Goal: Task Accomplishment & Management: Manage account settings

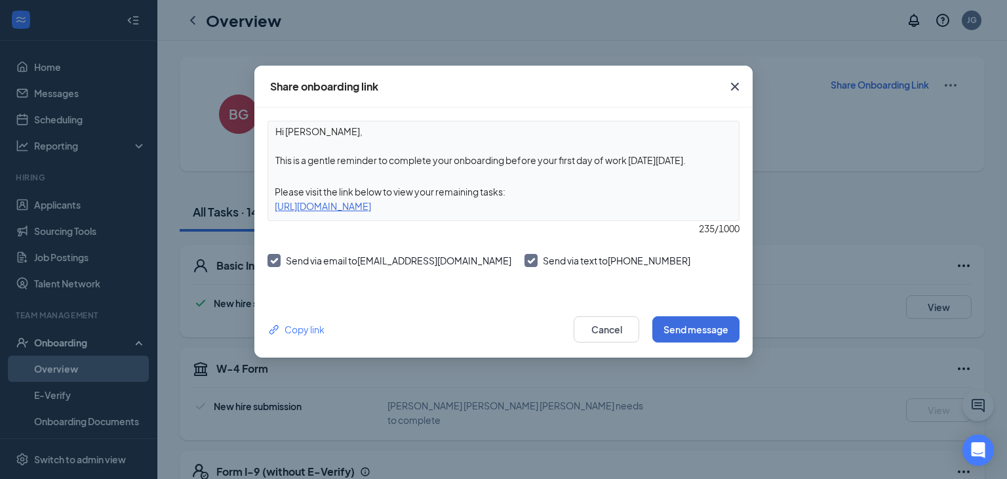
click at [740, 76] on span "Close" at bounding box center [734, 86] width 35 height 35
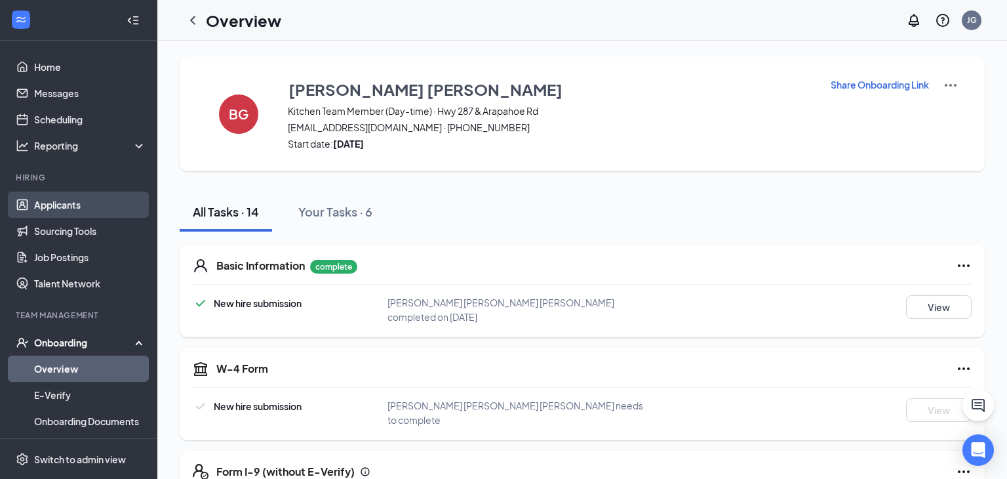
click at [92, 216] on link "Applicants" at bounding box center [90, 204] width 112 height 26
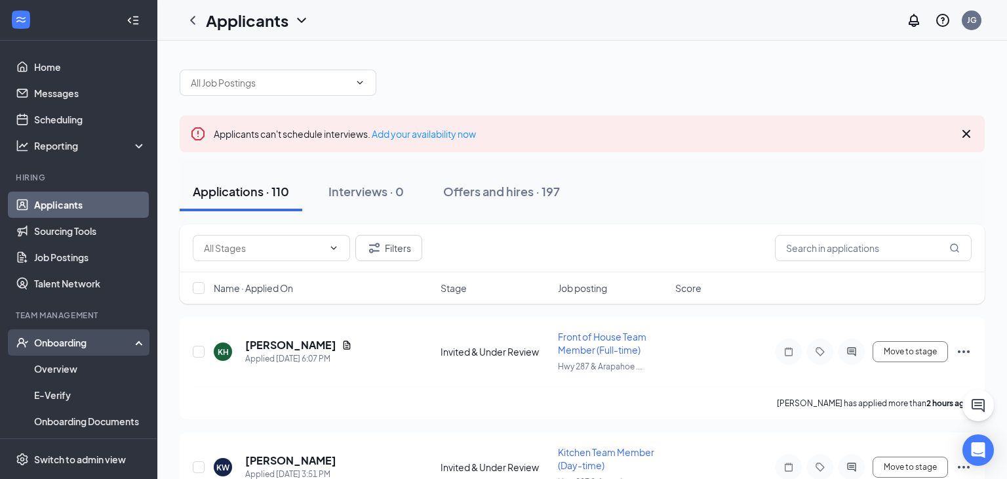
click at [109, 341] on div "Onboarding" at bounding box center [84, 342] width 101 height 13
click at [90, 361] on link "Overview" at bounding box center [90, 368] width 112 height 26
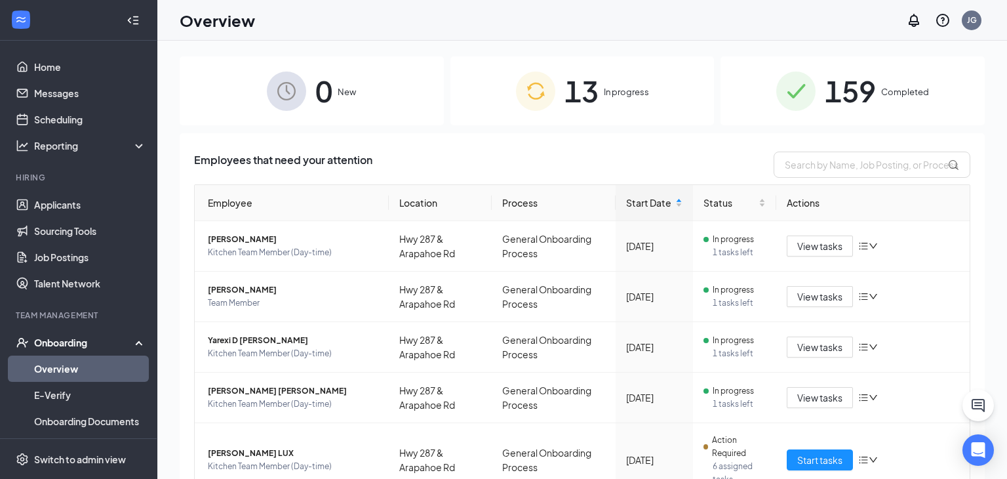
scroll to position [362, 0]
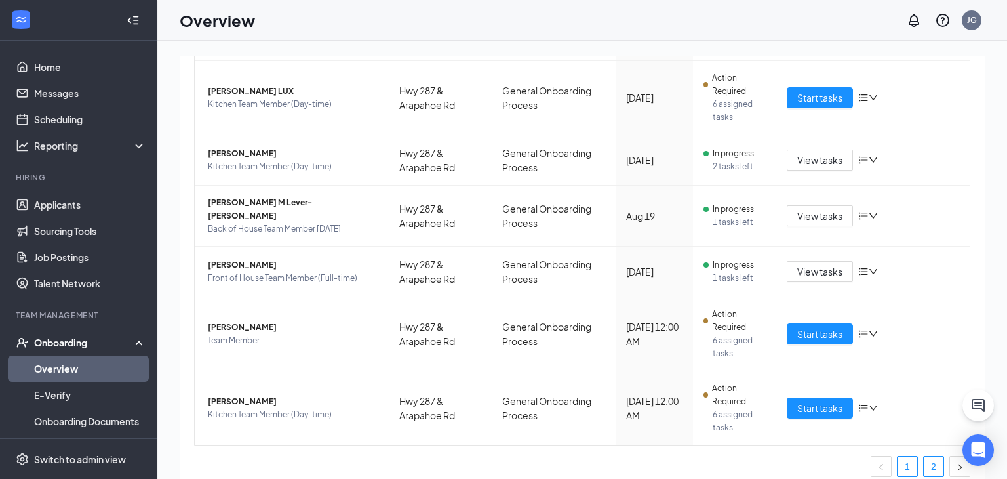
click at [936, 456] on link "2" at bounding box center [934, 466] width 20 height 20
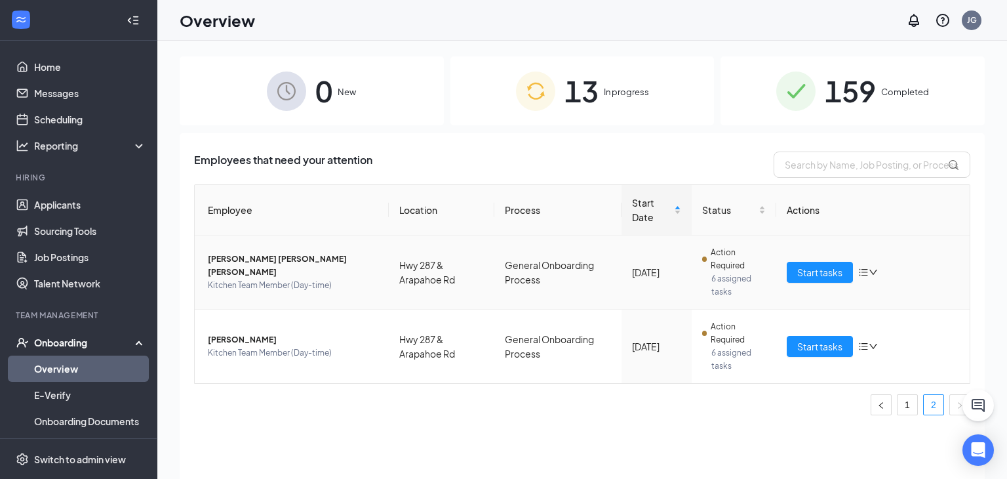
click at [272, 268] on span "[PERSON_NAME] [PERSON_NAME] [PERSON_NAME]" at bounding box center [293, 265] width 170 height 26
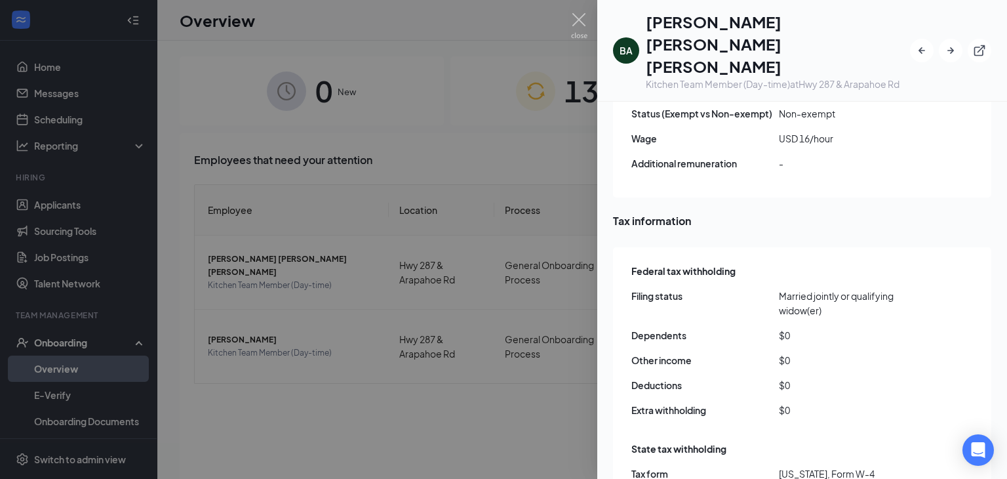
scroll to position [1043, 0]
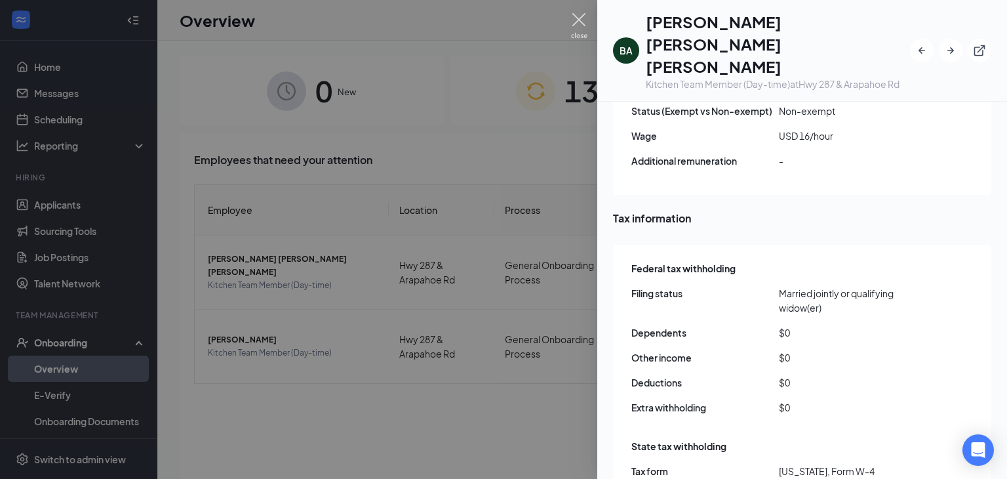
click at [574, 24] on img at bounding box center [579, 26] width 16 height 26
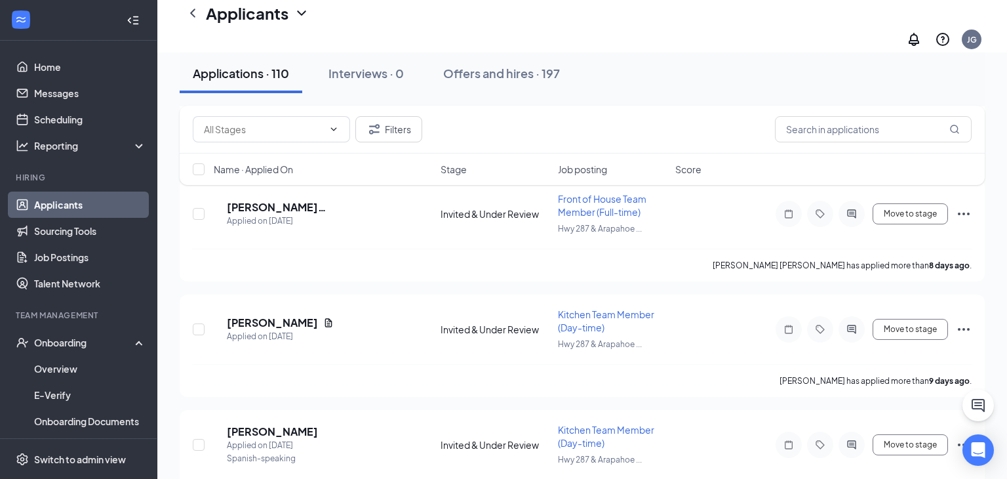
scroll to position [5512, 0]
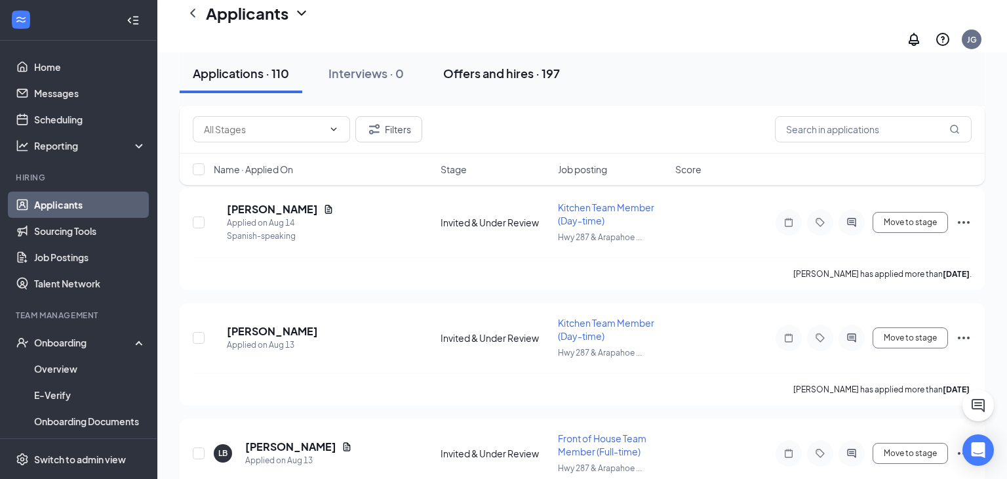
click at [467, 83] on button "Offers and hires · 197" at bounding box center [501, 73] width 143 height 39
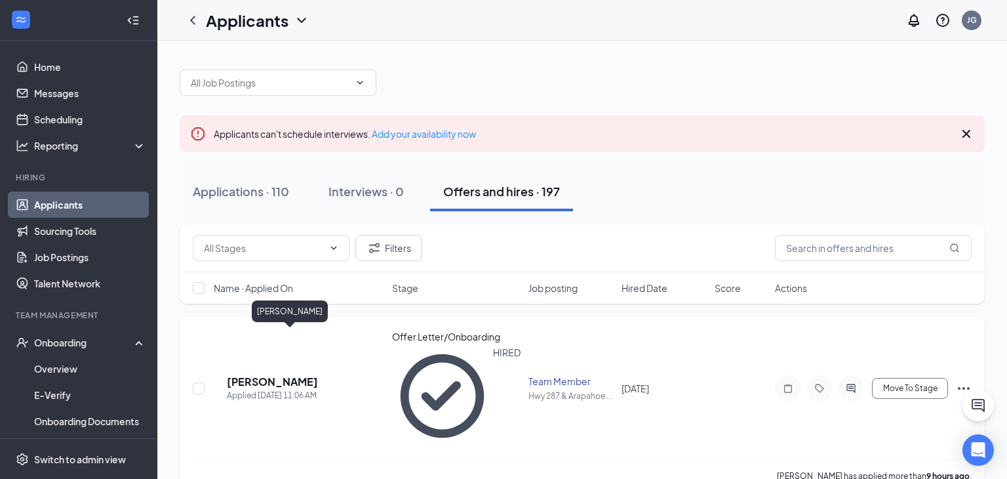
click at [275, 374] on h5 "[PERSON_NAME]" at bounding box center [272, 381] width 91 height 14
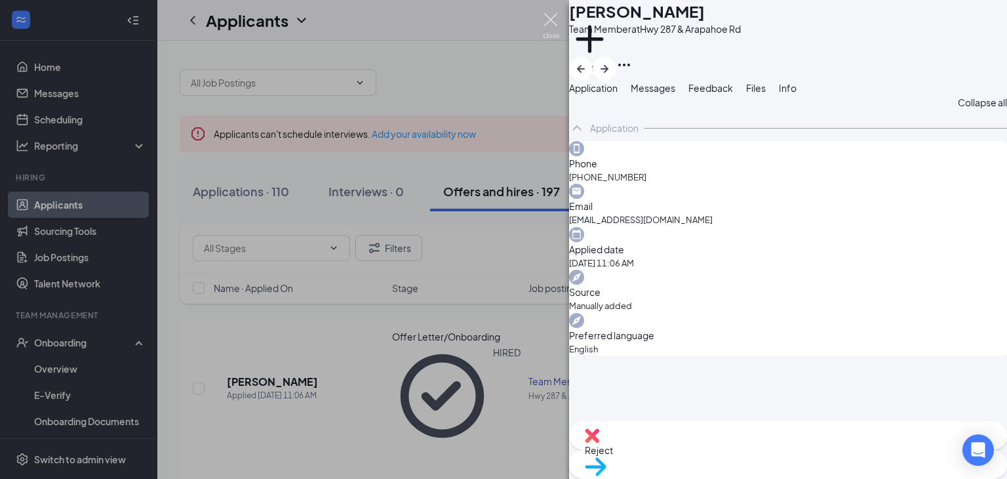
click at [545, 19] on img at bounding box center [551, 26] width 16 height 26
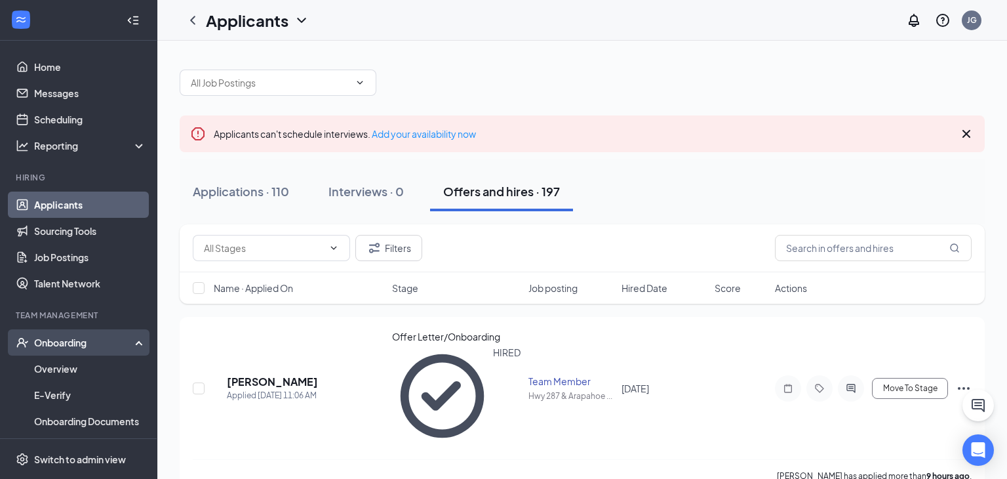
click at [69, 341] on div "Onboarding" at bounding box center [84, 342] width 101 height 13
click at [68, 344] on div "Onboarding" at bounding box center [84, 342] width 101 height 13
click at [63, 362] on link "Overview" at bounding box center [90, 368] width 112 height 26
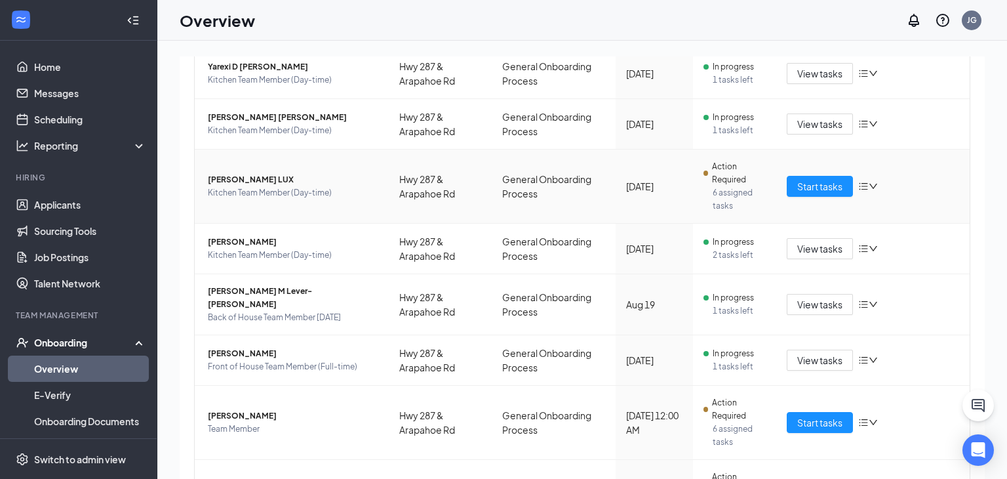
scroll to position [362, 0]
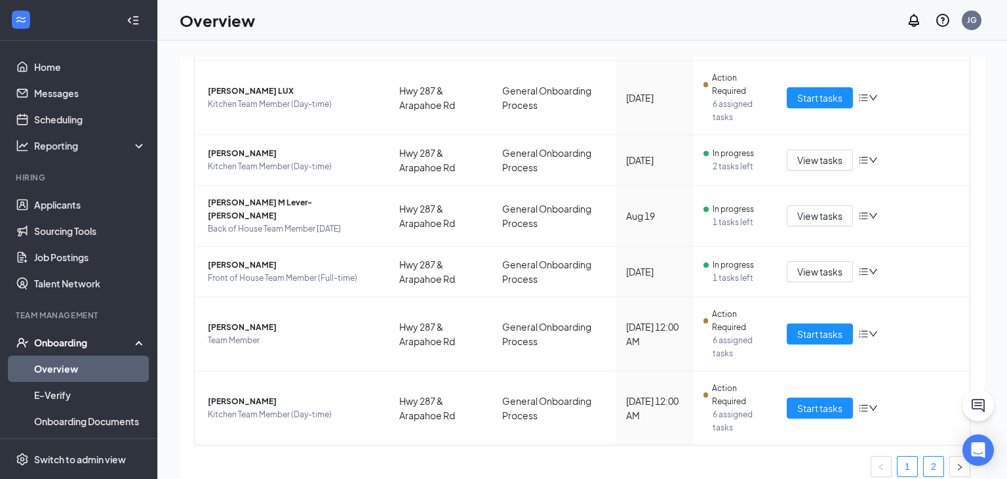
click at [931, 456] on link "2" at bounding box center [934, 466] width 20 height 20
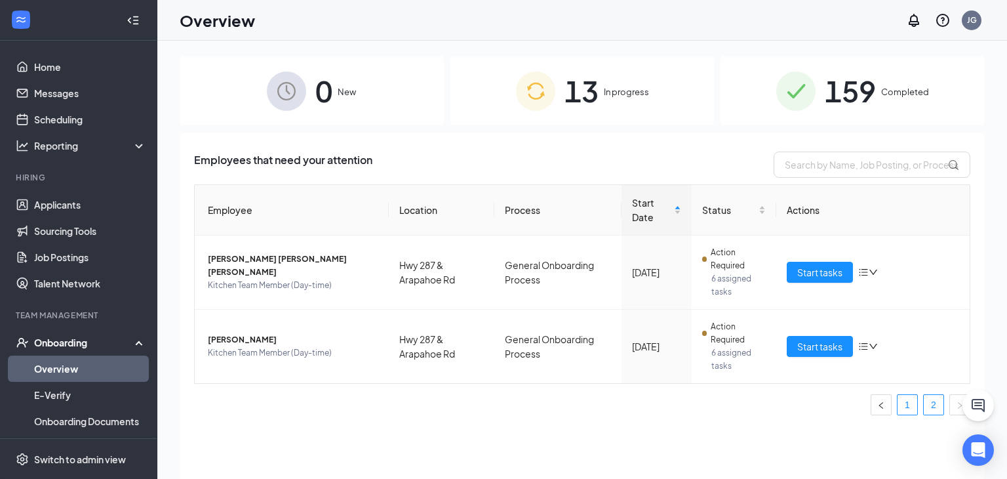
click at [911, 405] on link "1" at bounding box center [908, 405] width 20 height 20
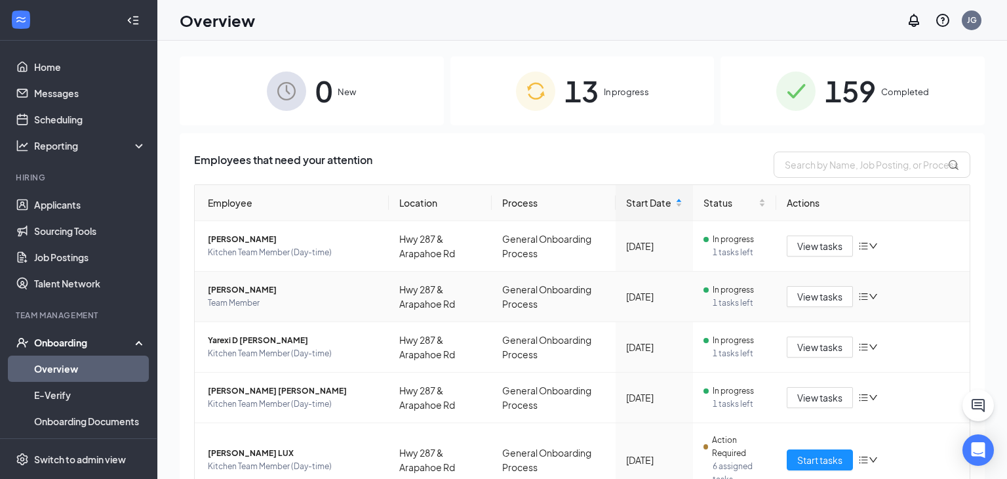
scroll to position [362, 0]
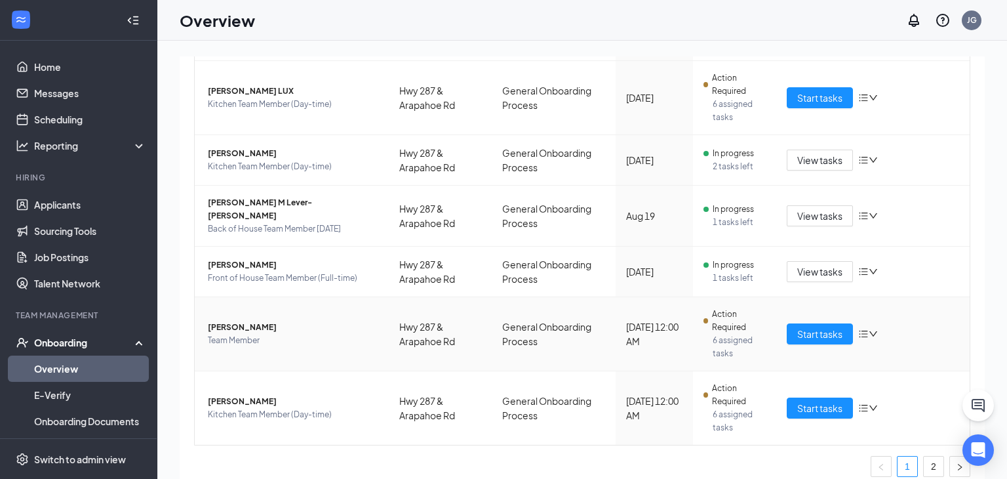
click at [246, 321] on span "[PERSON_NAME]" at bounding box center [293, 327] width 170 height 13
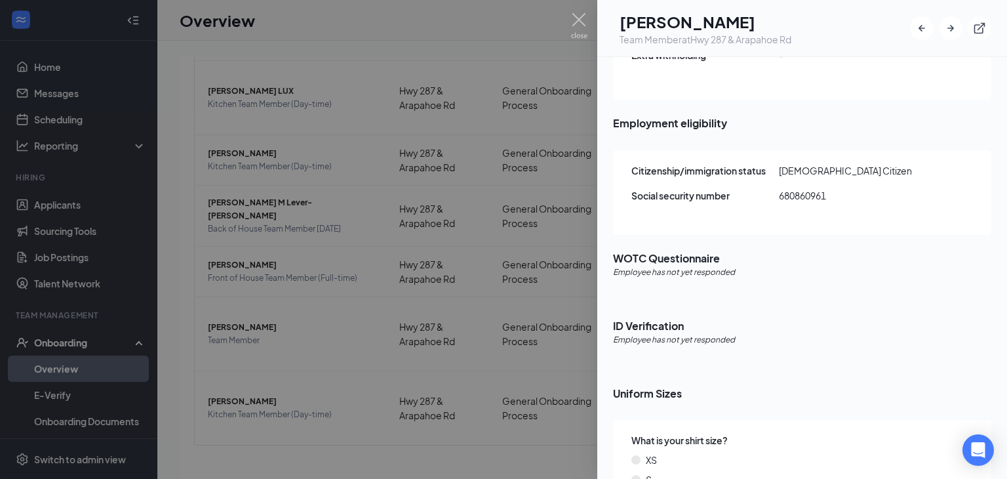
scroll to position [1431, 0]
click at [673, 318] on span "ID Verification" at bounding box center [802, 326] width 378 height 16
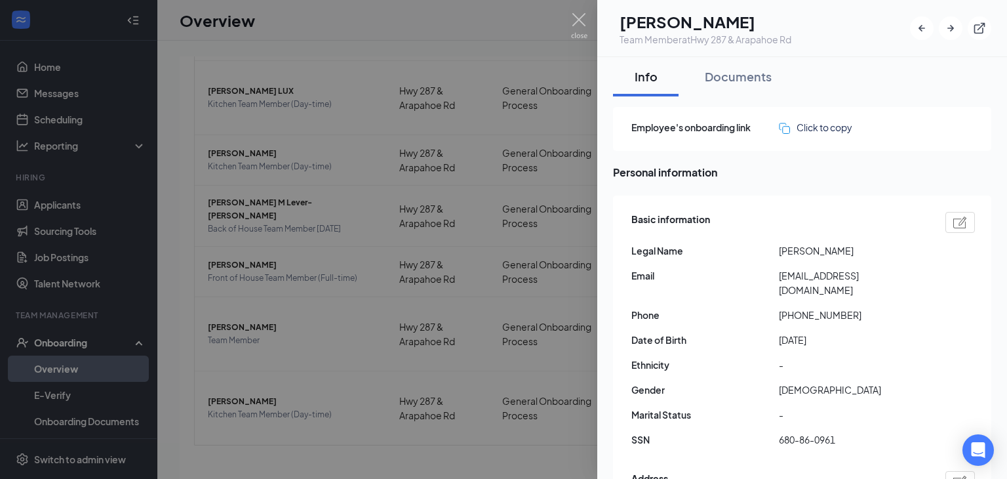
scroll to position [0, 0]
click at [576, 20] on img at bounding box center [579, 26] width 16 height 26
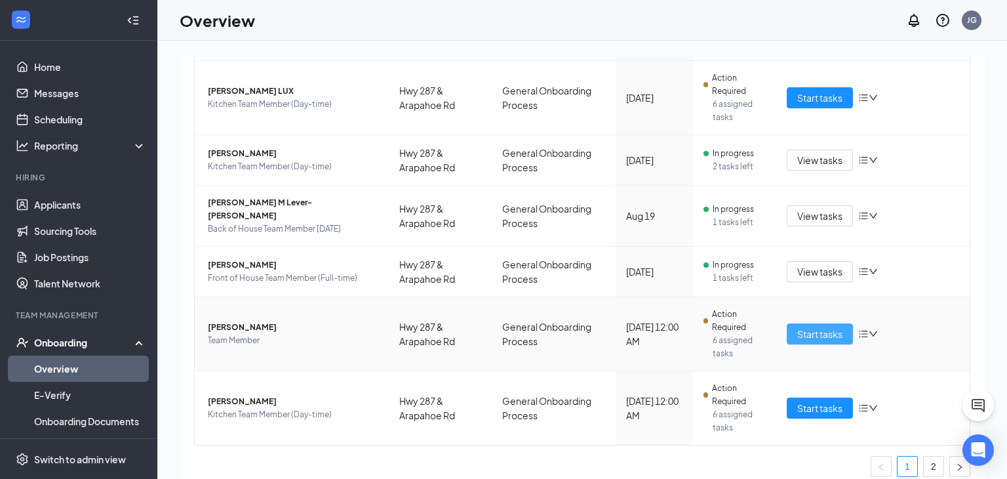
click at [808, 327] on span "Start tasks" at bounding box center [819, 334] width 45 height 14
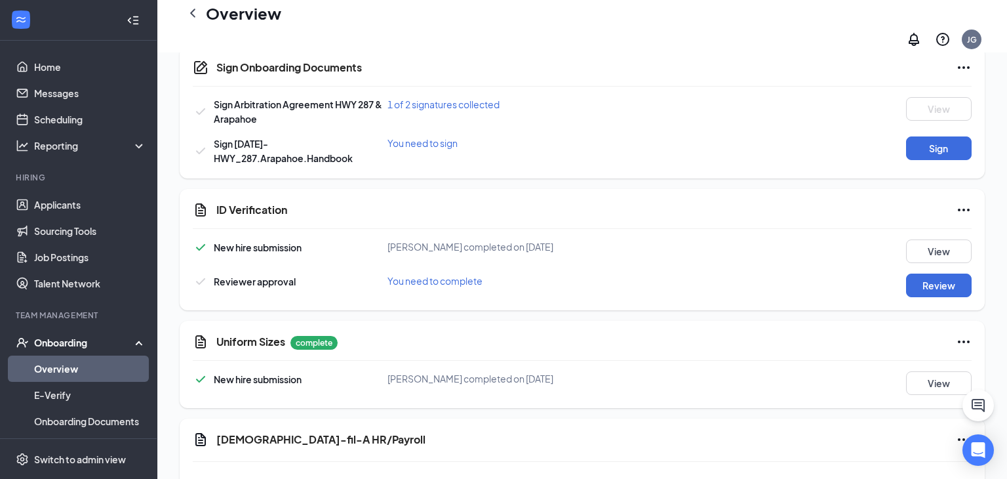
scroll to position [674, 0]
click at [930, 243] on button "View" at bounding box center [939, 251] width 66 height 24
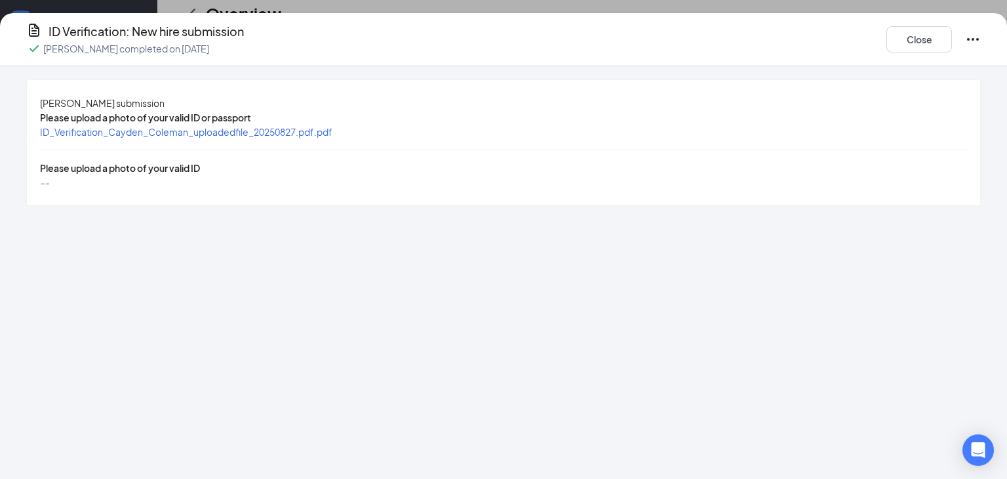
click at [326, 138] on span "ID_Verification_Cayden_Coleman_uploadedfile_20250827.pdf.pdf" at bounding box center [186, 132] width 292 height 12
